Goal: Task Accomplishment & Management: Manage account settings

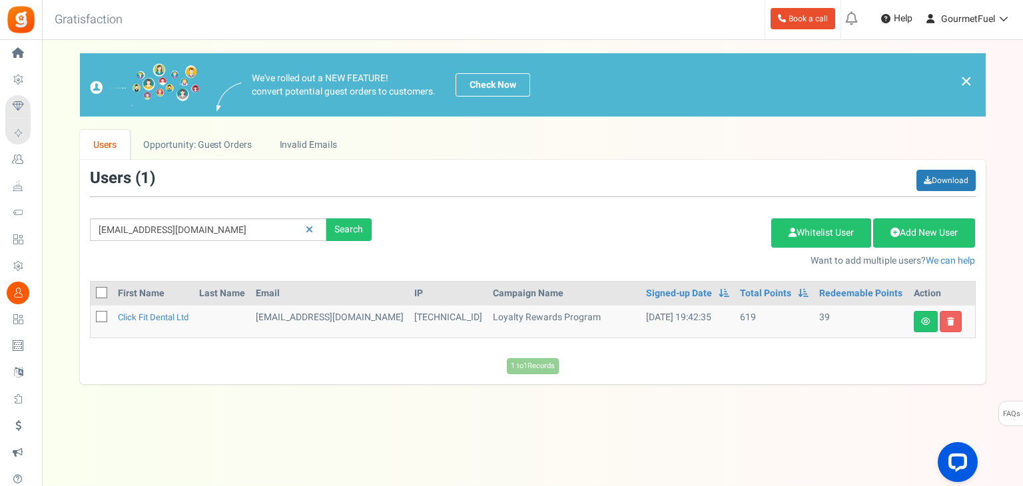
click at [226, 172] on div "Users ( 1 ) Download" at bounding box center [532, 183] width 885 height 27
click at [305, 230] on link at bounding box center [309, 229] width 21 height 23
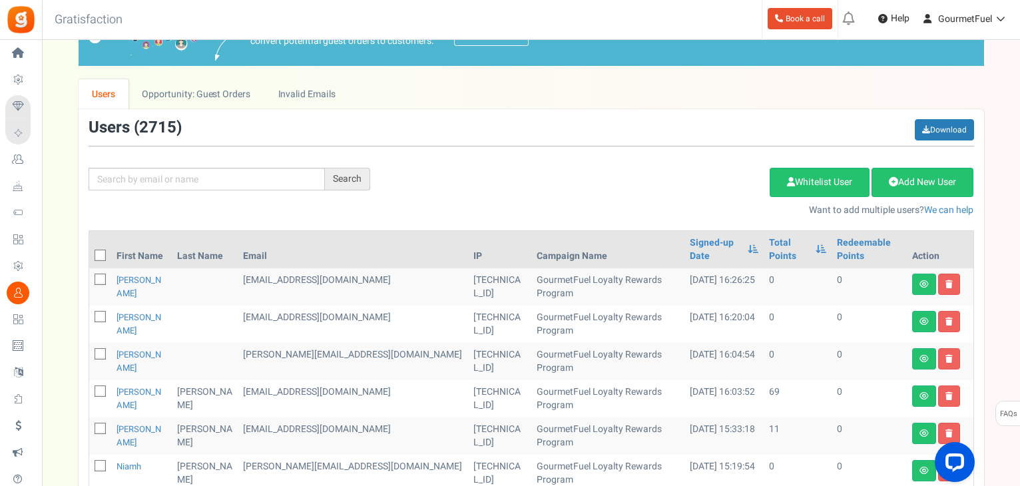
scroll to position [133, 0]
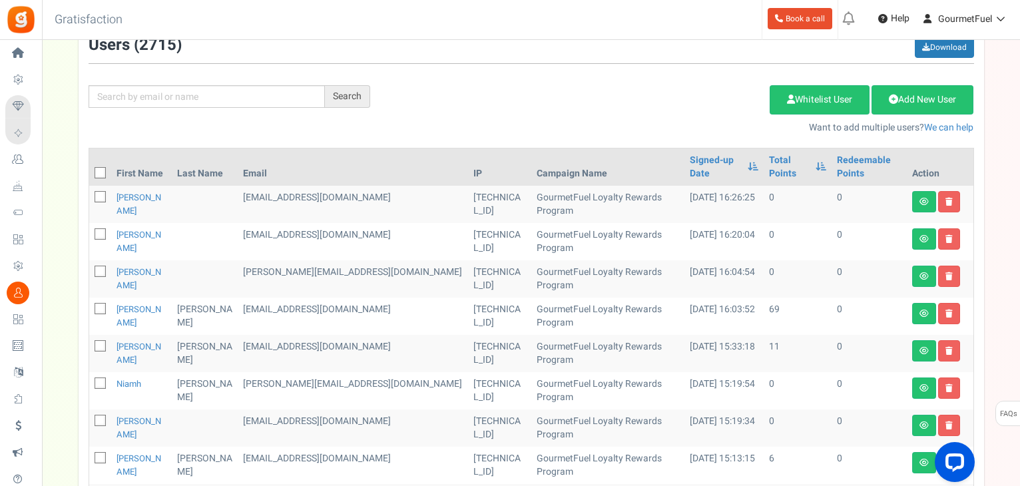
click at [101, 195] on icon at bounding box center [101, 197] width 9 height 9
click at [90, 195] on input "checkbox" at bounding box center [85, 198] width 9 height 9
checkbox input "true"
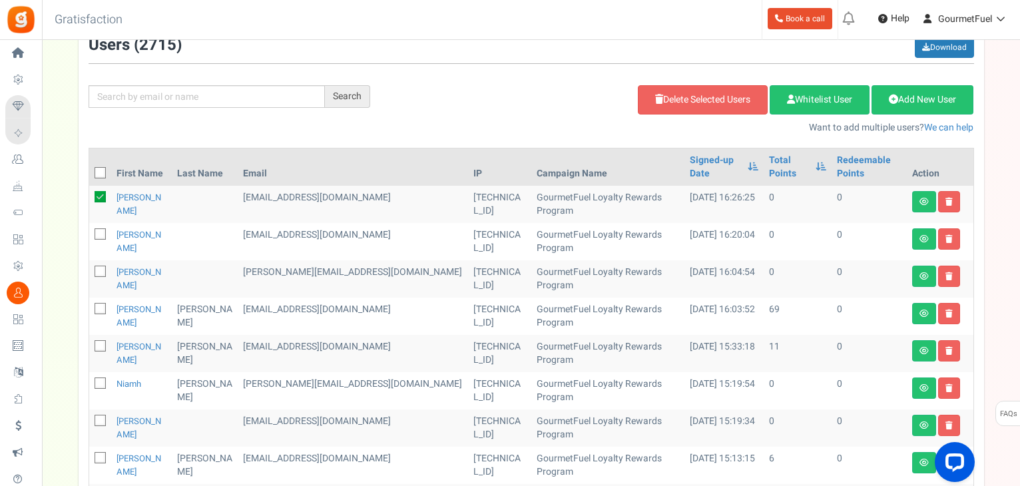
drag, startPoint x: 99, startPoint y: 235, endPoint x: 99, endPoint y: 259, distance: 24.0
click at [99, 236] on icon at bounding box center [101, 234] width 9 height 9
click at [90, 236] on input "checkbox" at bounding box center [85, 235] width 9 height 9
checkbox input "true"
click at [100, 274] on icon at bounding box center [101, 272] width 9 height 9
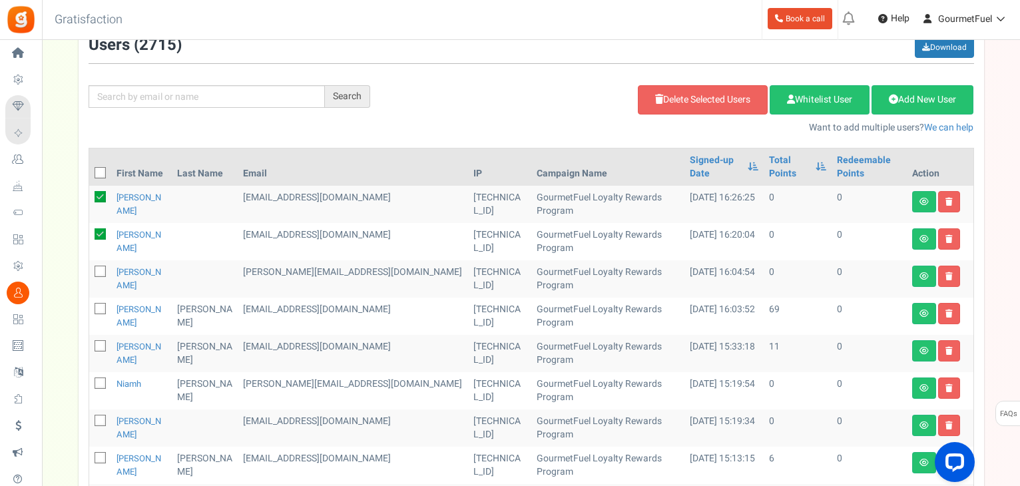
click at [90, 274] on input "checkbox" at bounding box center [85, 272] width 9 height 9
checkbox input "true"
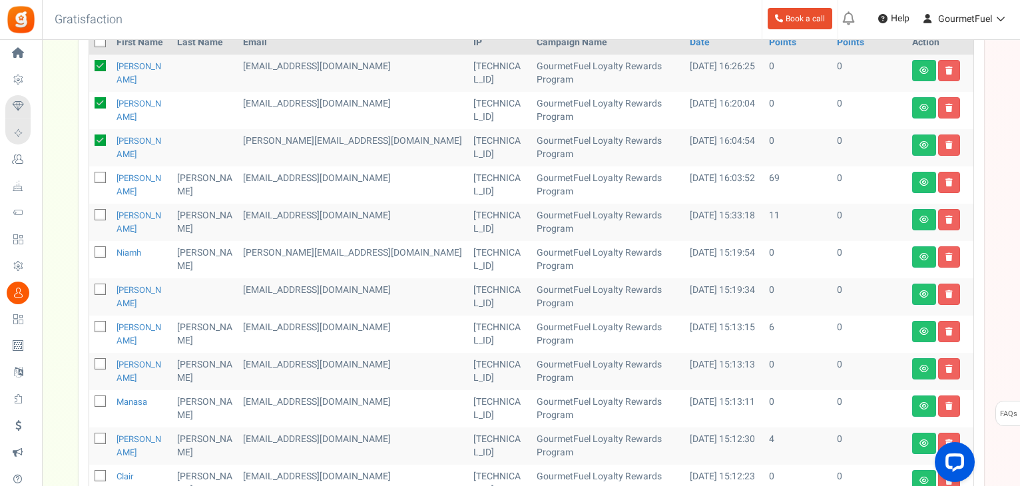
scroll to position [266, 0]
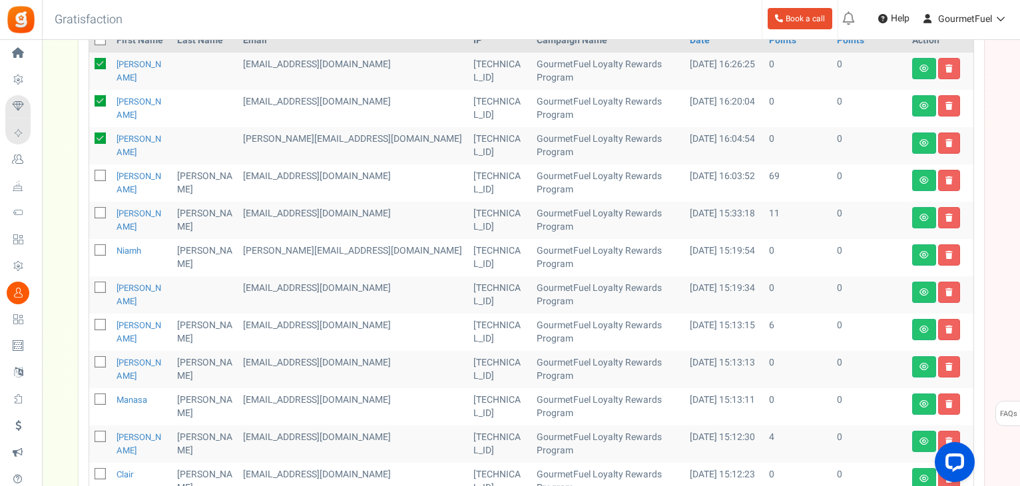
drag, startPoint x: 101, startPoint y: 248, endPoint x: 107, endPoint y: 296, distance: 49.0
click at [101, 248] on icon at bounding box center [101, 250] width 9 height 9
click at [90, 248] on input "checkbox" at bounding box center [85, 251] width 9 height 9
checkbox input "true"
click at [100, 288] on icon at bounding box center [101, 288] width 9 height 9
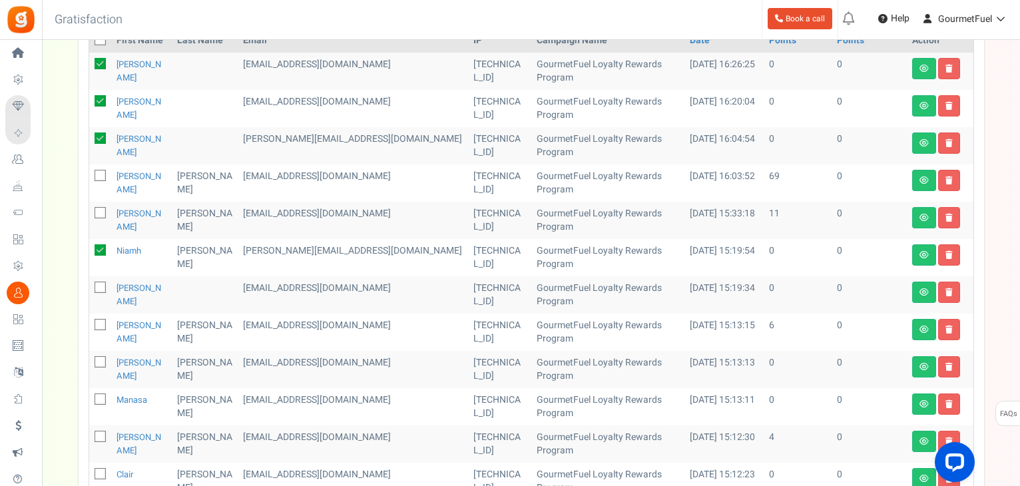
click at [90, 288] on input "checkbox" at bounding box center [85, 288] width 9 height 9
checkbox input "true"
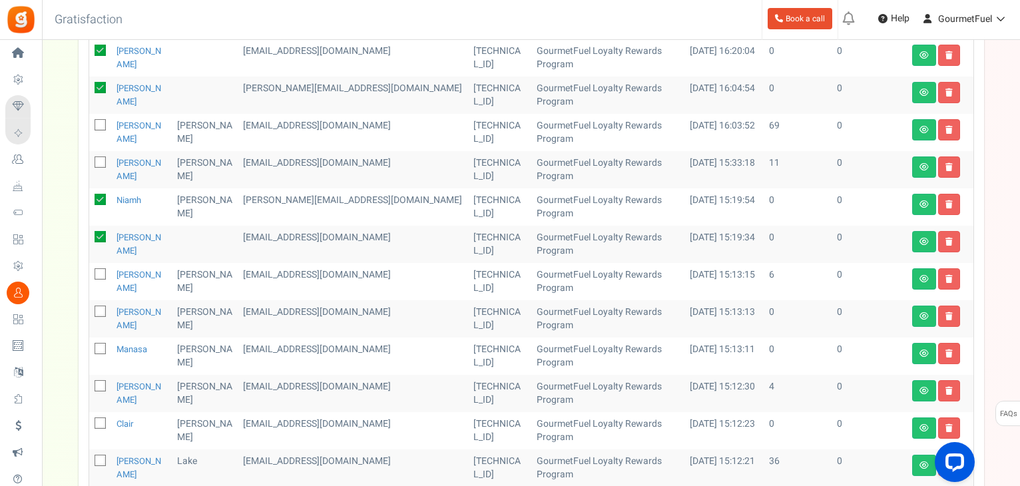
scroll to position [399, 0]
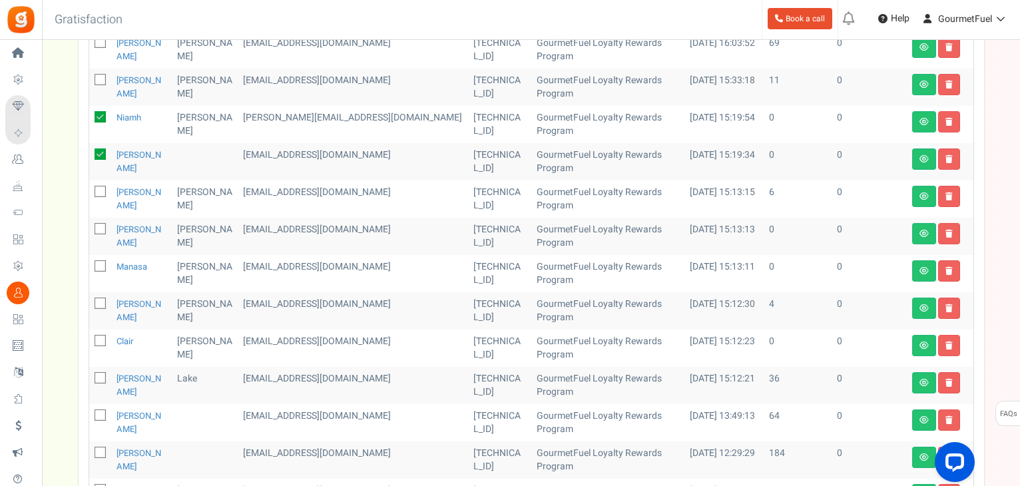
click at [98, 225] on icon at bounding box center [101, 229] width 9 height 9
click at [90, 226] on input "checkbox" at bounding box center [85, 230] width 9 height 9
checkbox input "true"
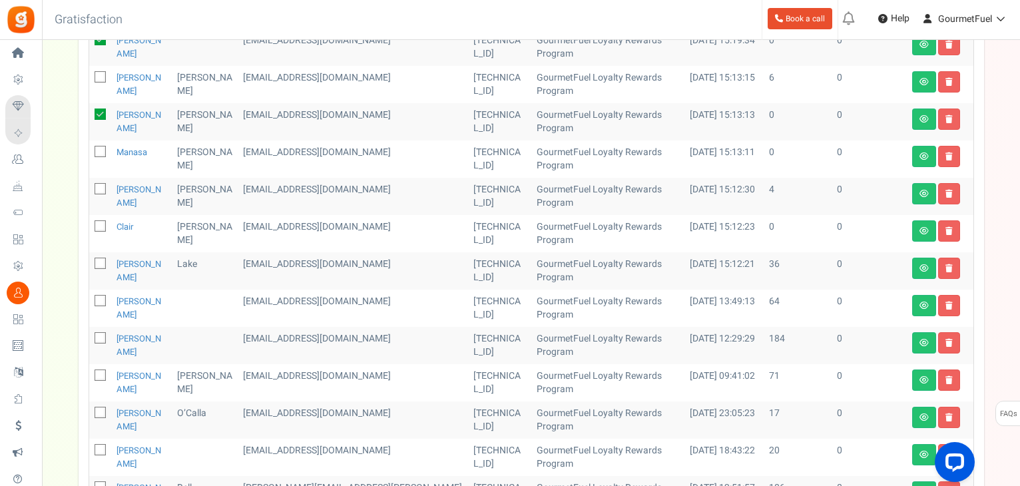
scroll to position [533, 0]
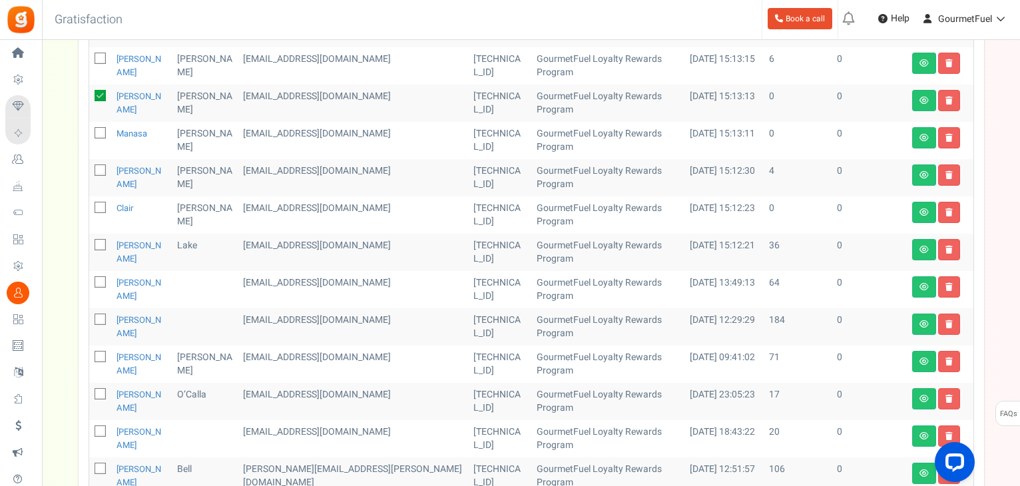
click at [99, 204] on icon at bounding box center [101, 208] width 9 height 9
click at [90, 204] on input "checkbox" at bounding box center [85, 208] width 9 height 9
checkbox input "true"
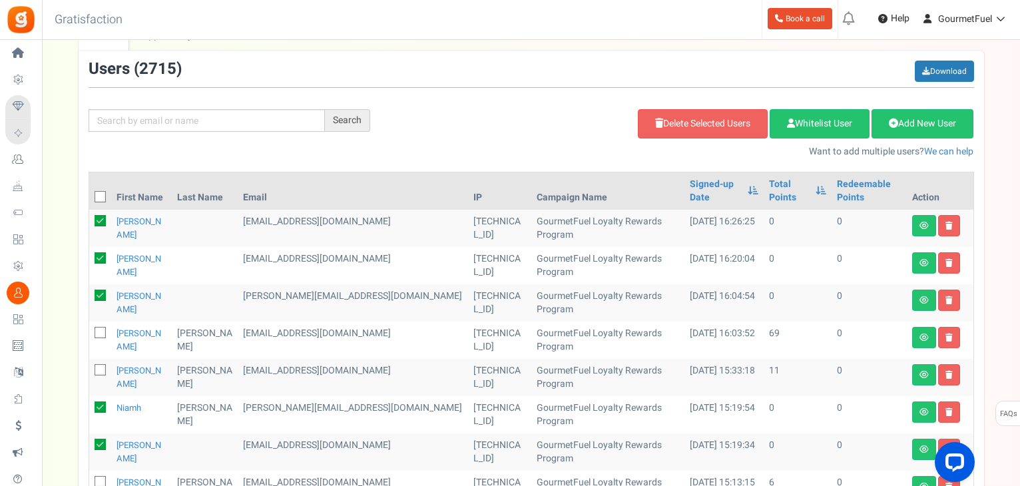
scroll to position [0, 0]
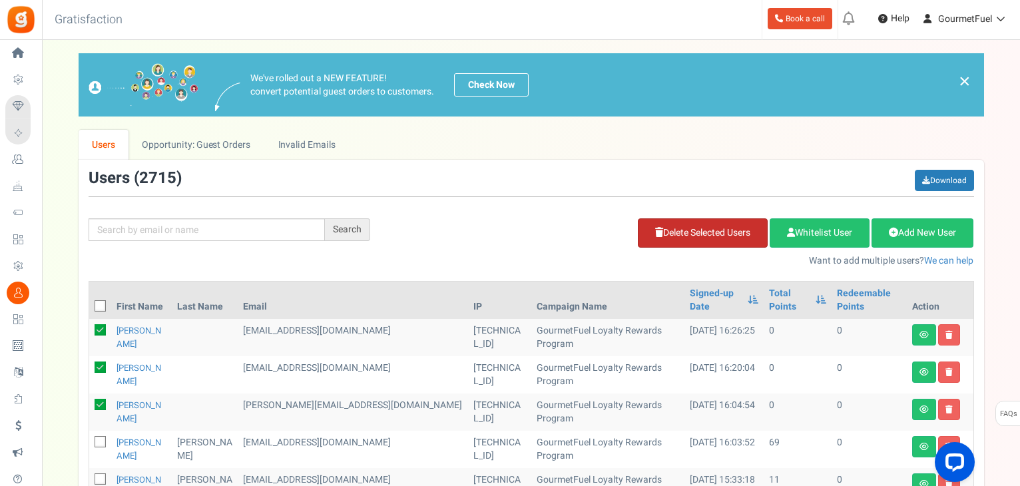
click at [724, 232] on link "Delete Selected Users" at bounding box center [703, 232] width 130 height 29
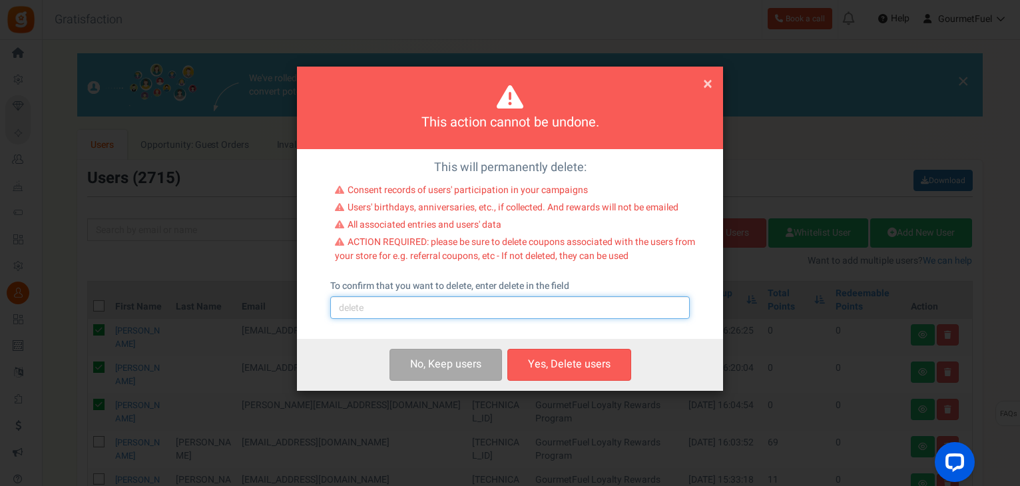
click at [382, 310] on input "text" at bounding box center [510, 307] width 360 height 23
type input "delete"
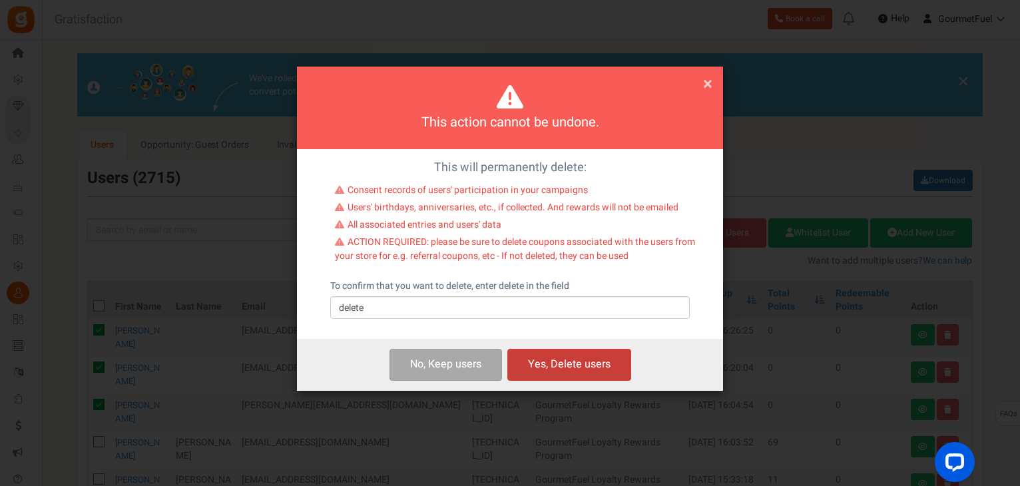
click at [585, 373] on button "Yes, Delete users" at bounding box center [569, 364] width 124 height 31
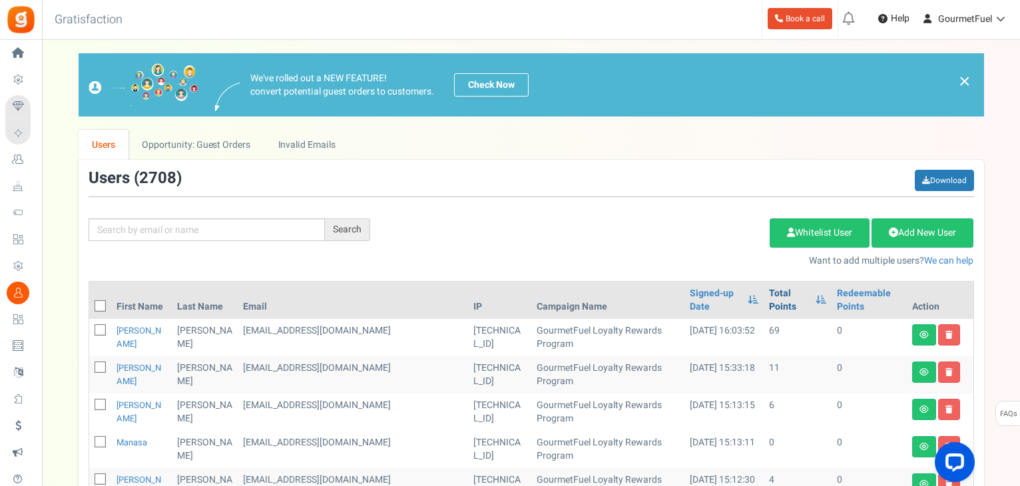
click at [769, 294] on link "Total Points" at bounding box center [789, 300] width 40 height 27
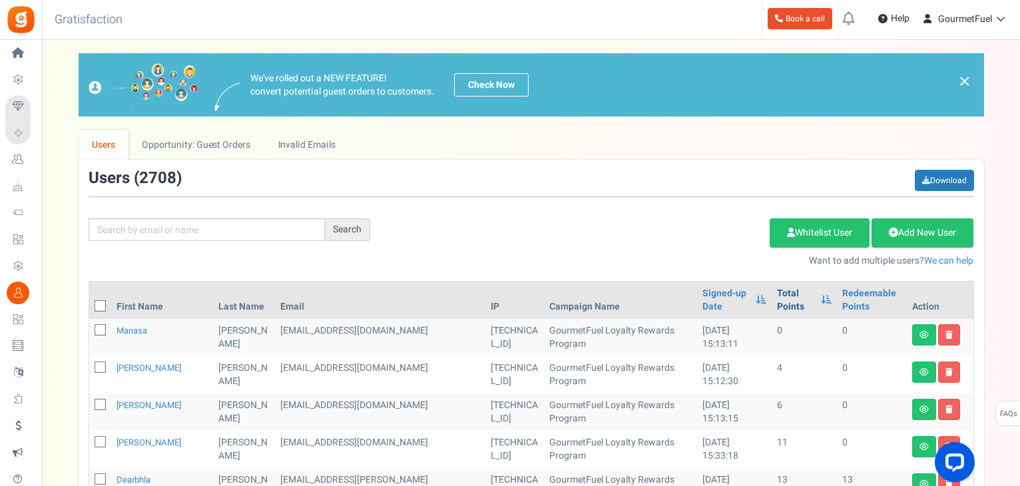
click at [777, 294] on link "Total Points" at bounding box center [795, 300] width 37 height 27
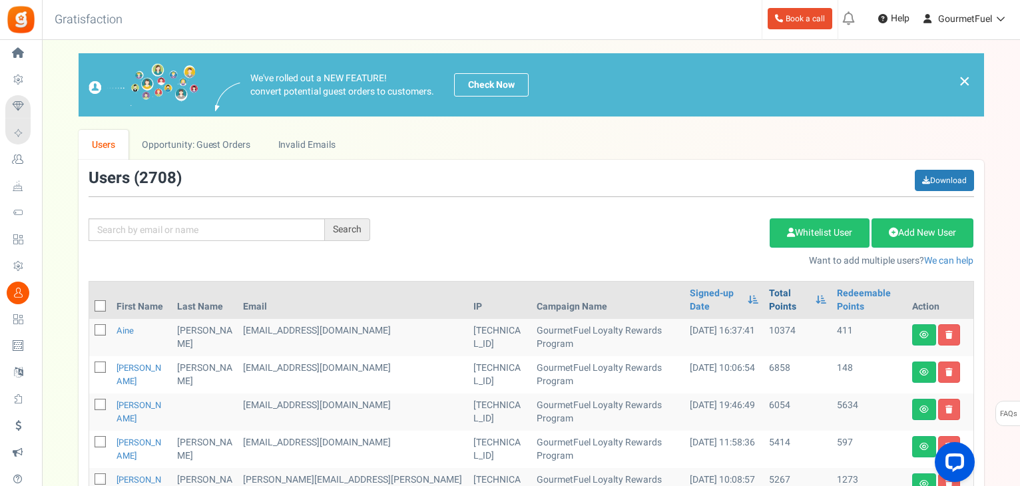
click at [769, 294] on link "Total Points" at bounding box center [789, 300] width 40 height 27
